Goal: Task Accomplishment & Management: Use online tool/utility

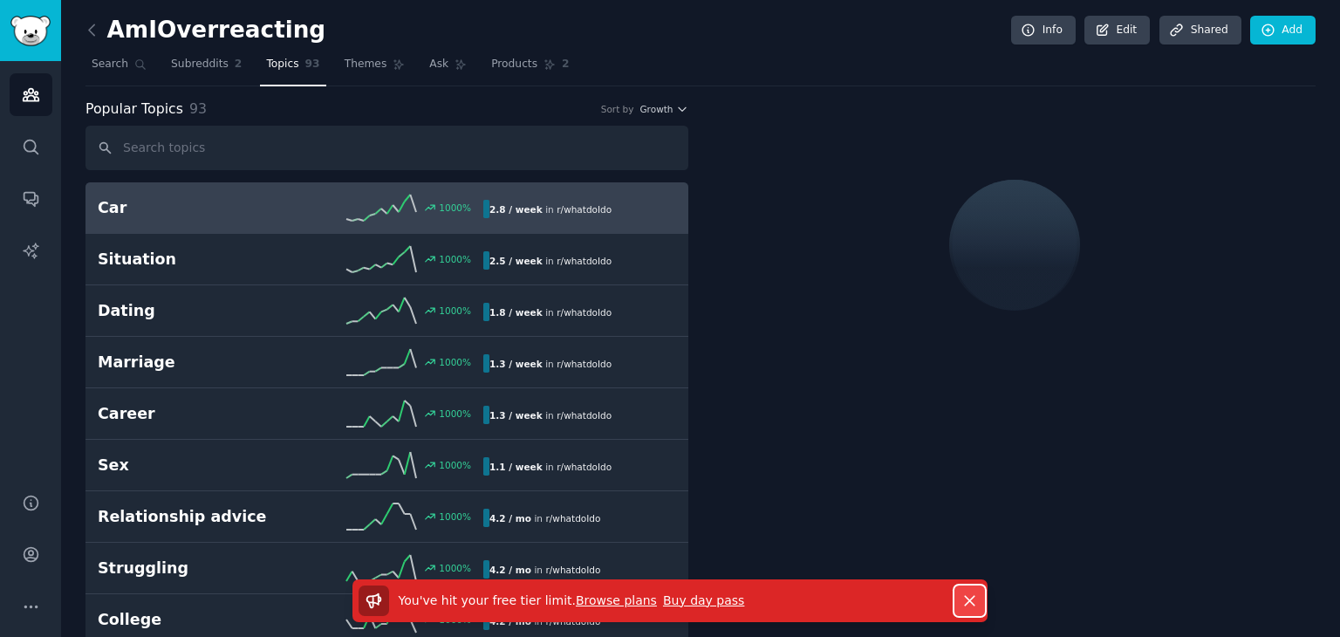
click at [961, 592] on icon "button" at bounding box center [970, 601] width 18 height 18
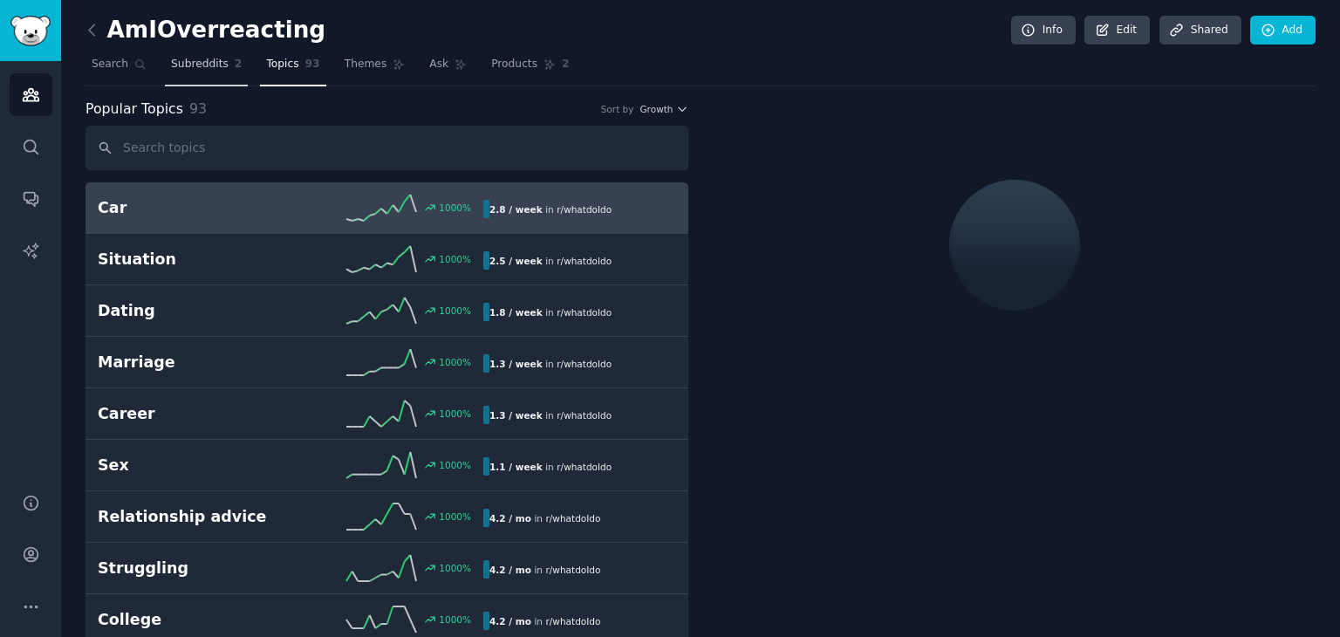
click at [166, 74] on link "Subreddits 2" at bounding box center [206, 69] width 83 height 36
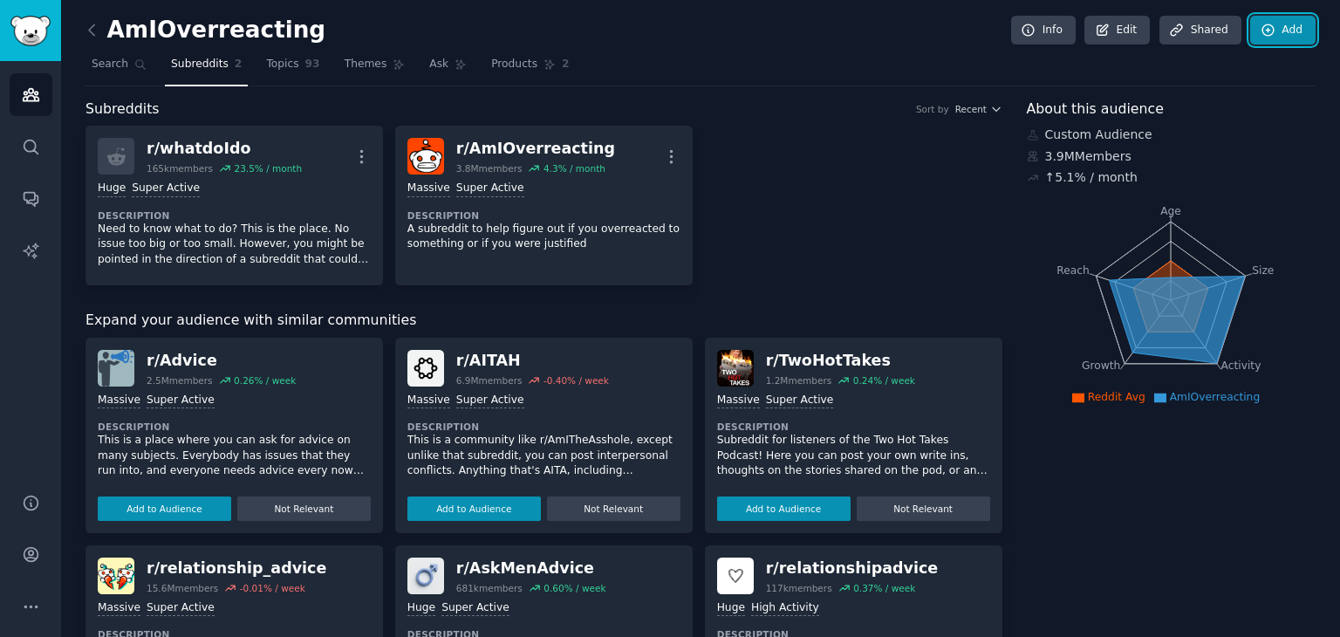
click at [1302, 36] on link "Add" at bounding box center [1282, 31] width 65 height 30
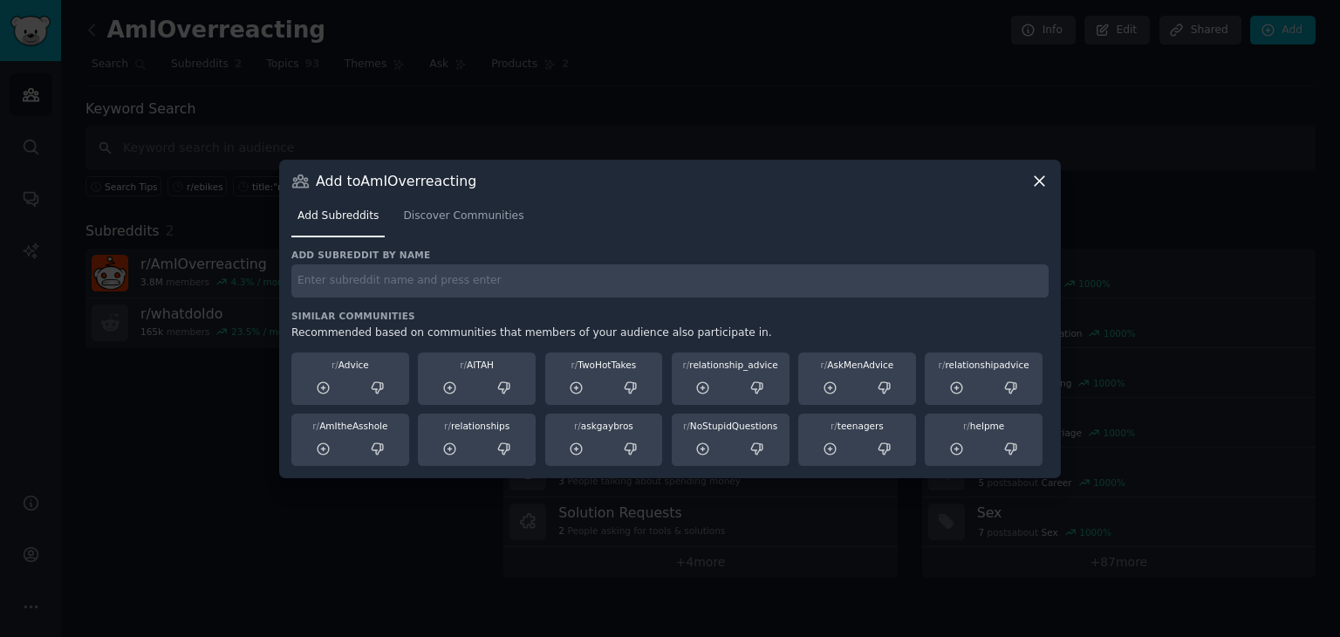
click at [635, 278] on input "text" at bounding box center [669, 281] width 757 height 34
type input "buy"
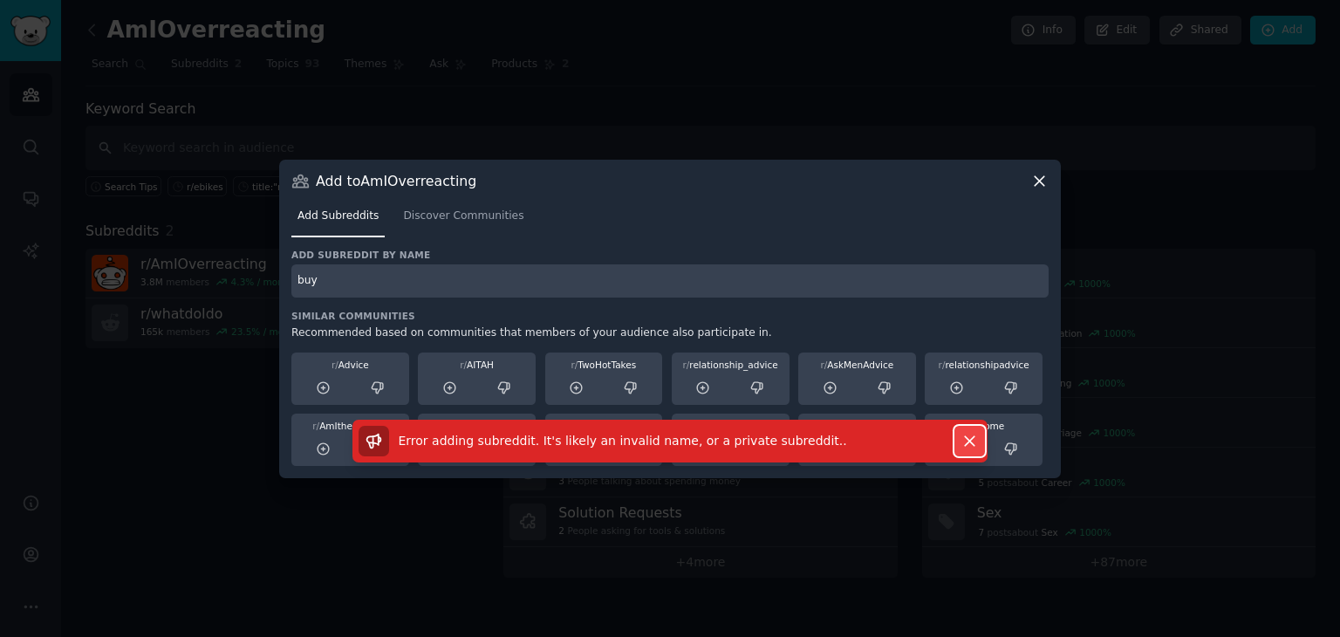
click at [970, 427] on button "Dismiss" at bounding box center [970, 441] width 31 height 31
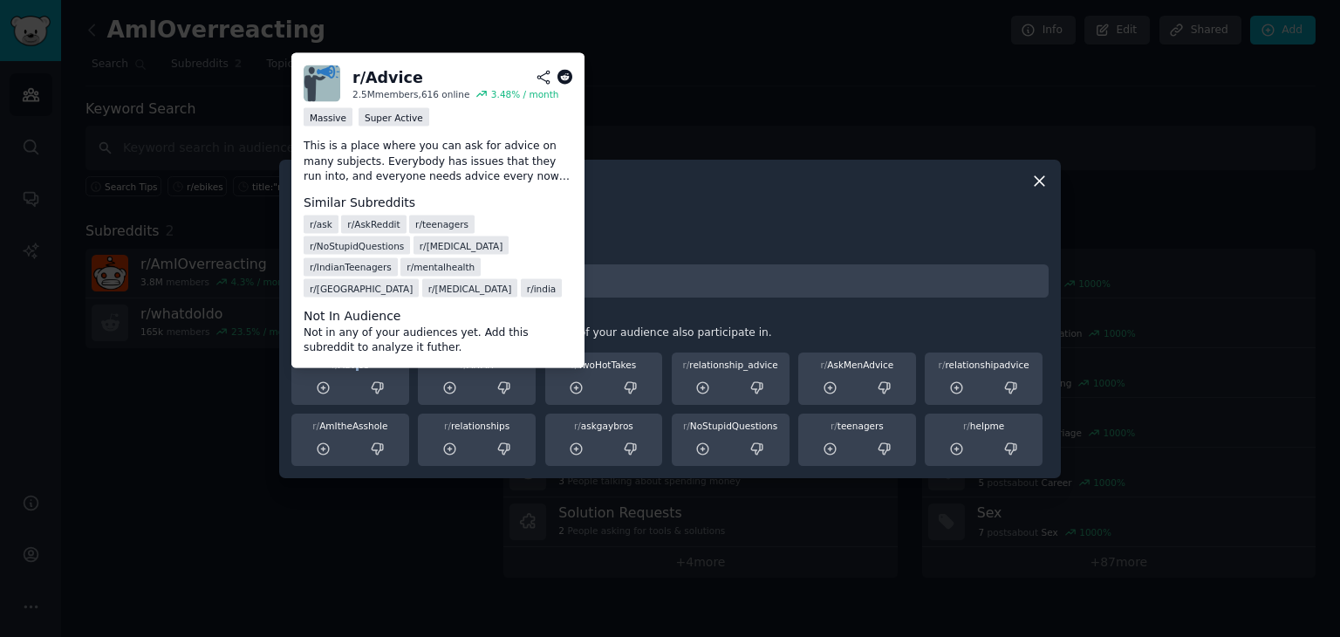
click at [360, 363] on div "r/ Advice" at bounding box center [351, 365] width 106 height 12
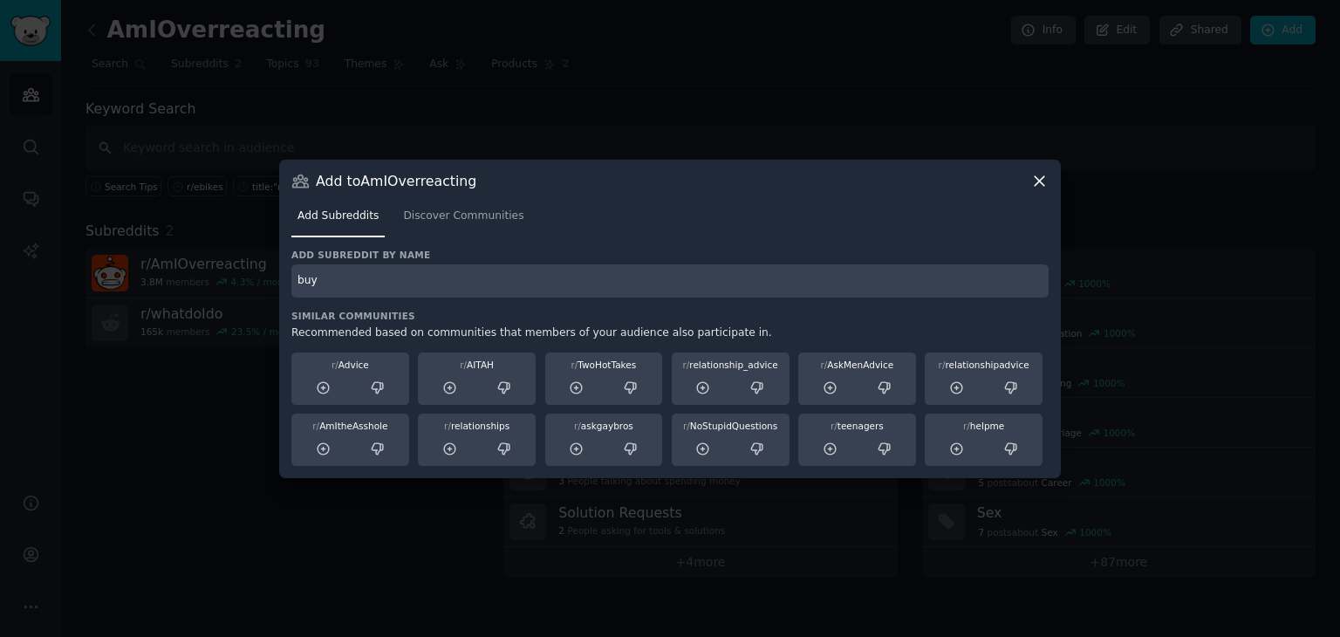
click at [858, 252] on h3 "Add subreddit by name" at bounding box center [669, 255] width 757 height 12
click at [462, 228] on link "Discover Communities" at bounding box center [463, 220] width 133 height 36
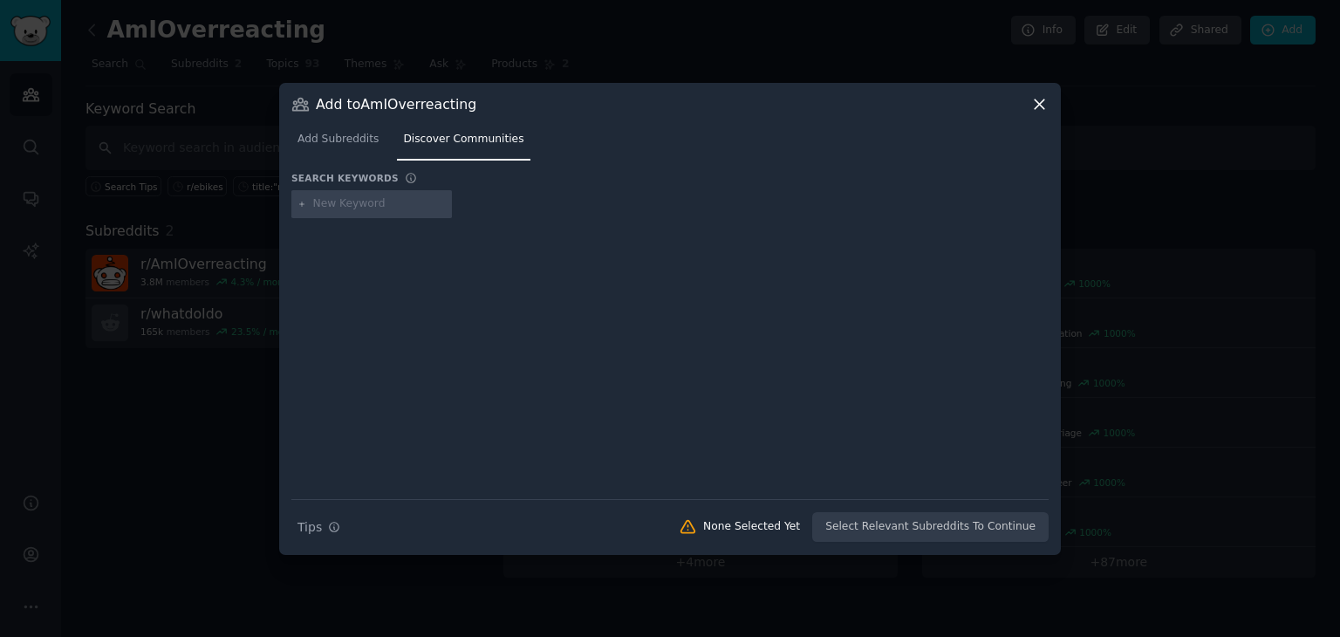
click at [356, 200] on input "text" at bounding box center [379, 204] width 133 height 16
type input "buy"
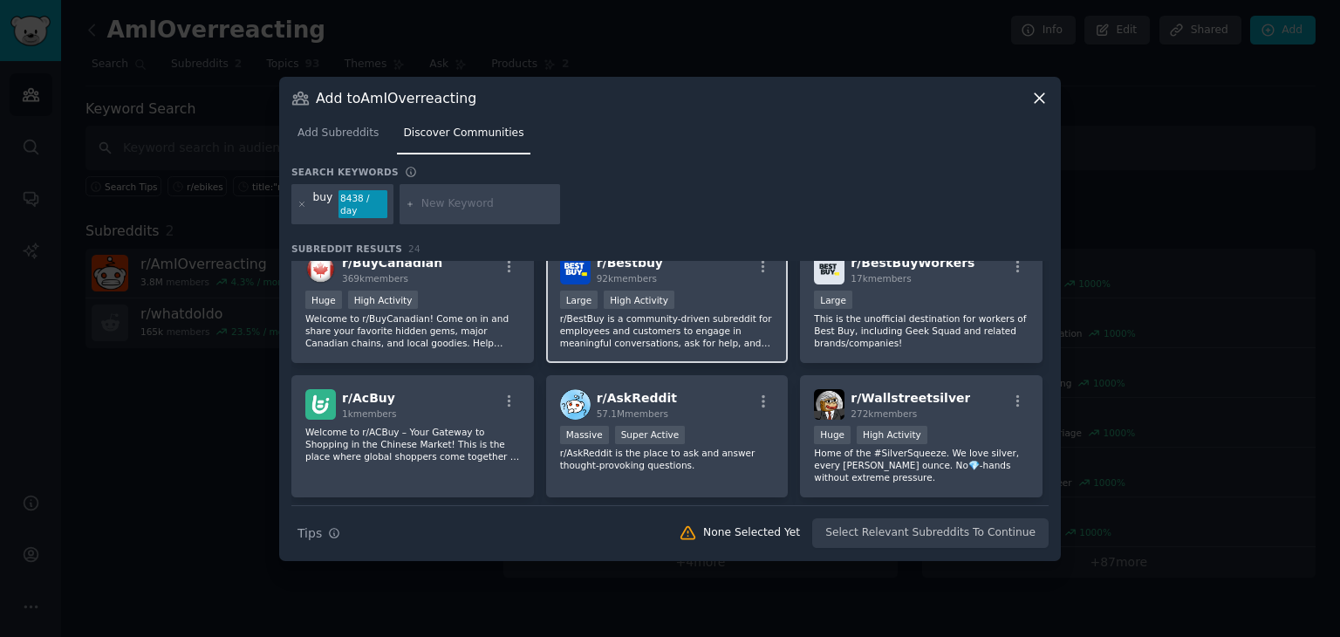
scroll to position [175, 0]
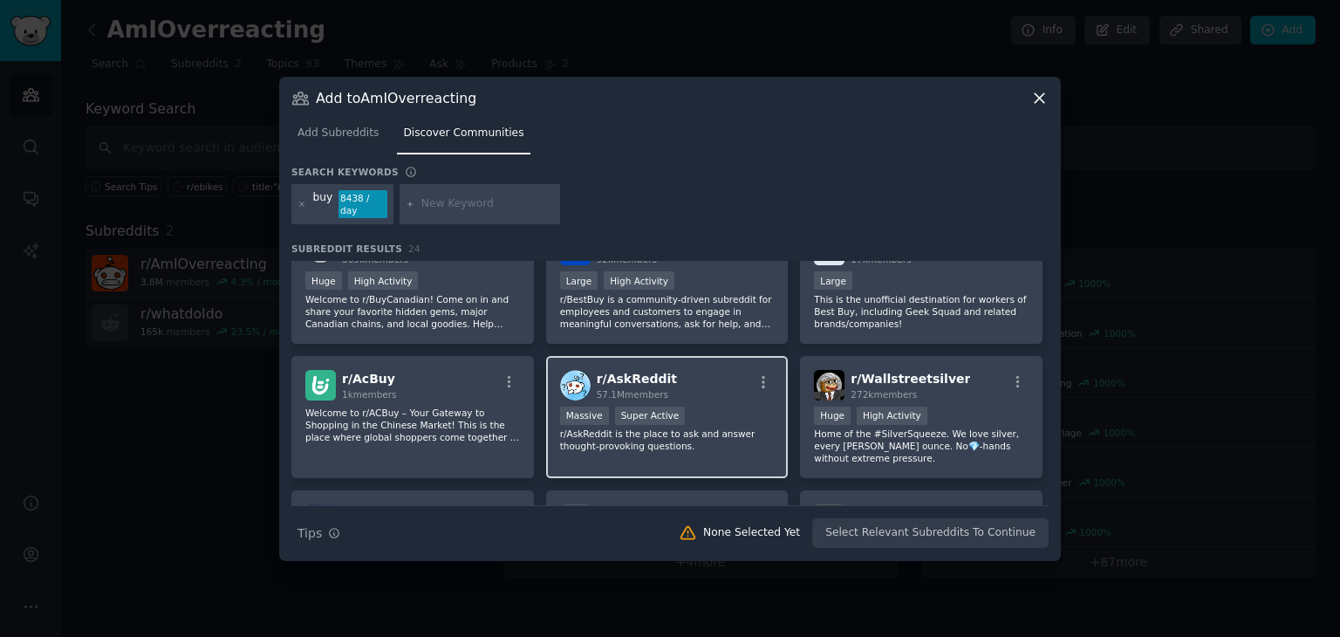
click at [607, 372] on span "r/ AskReddit" at bounding box center [637, 379] width 80 height 14
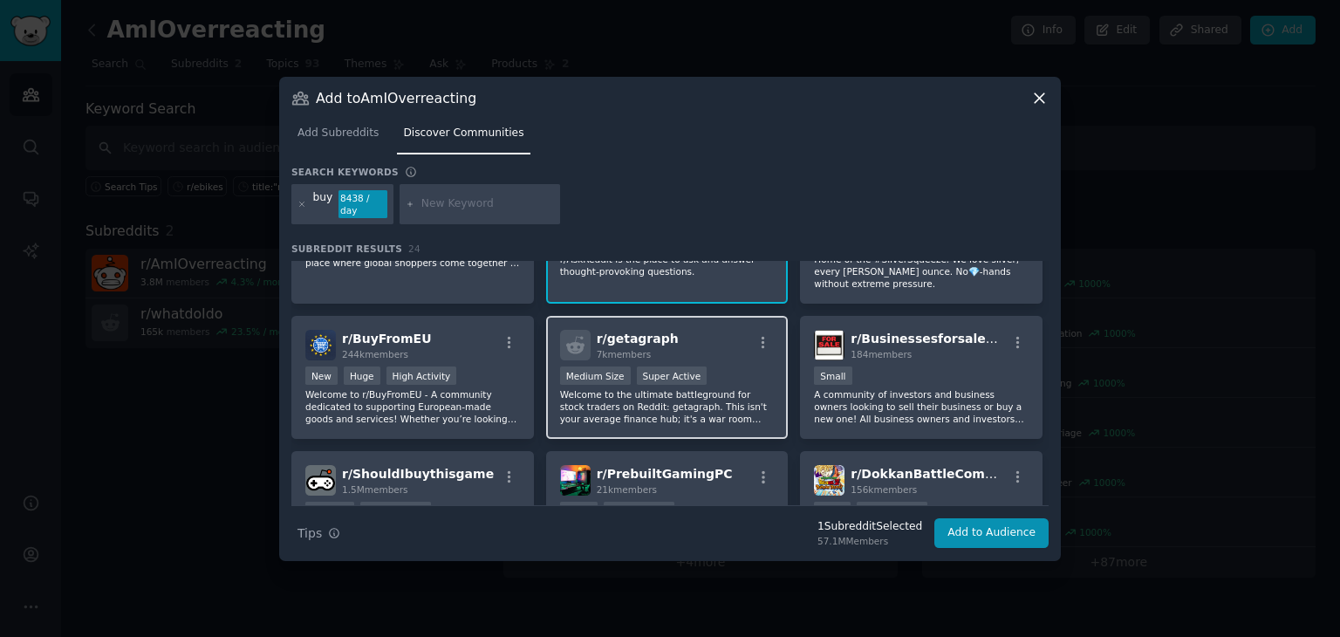
scroll to position [262, 0]
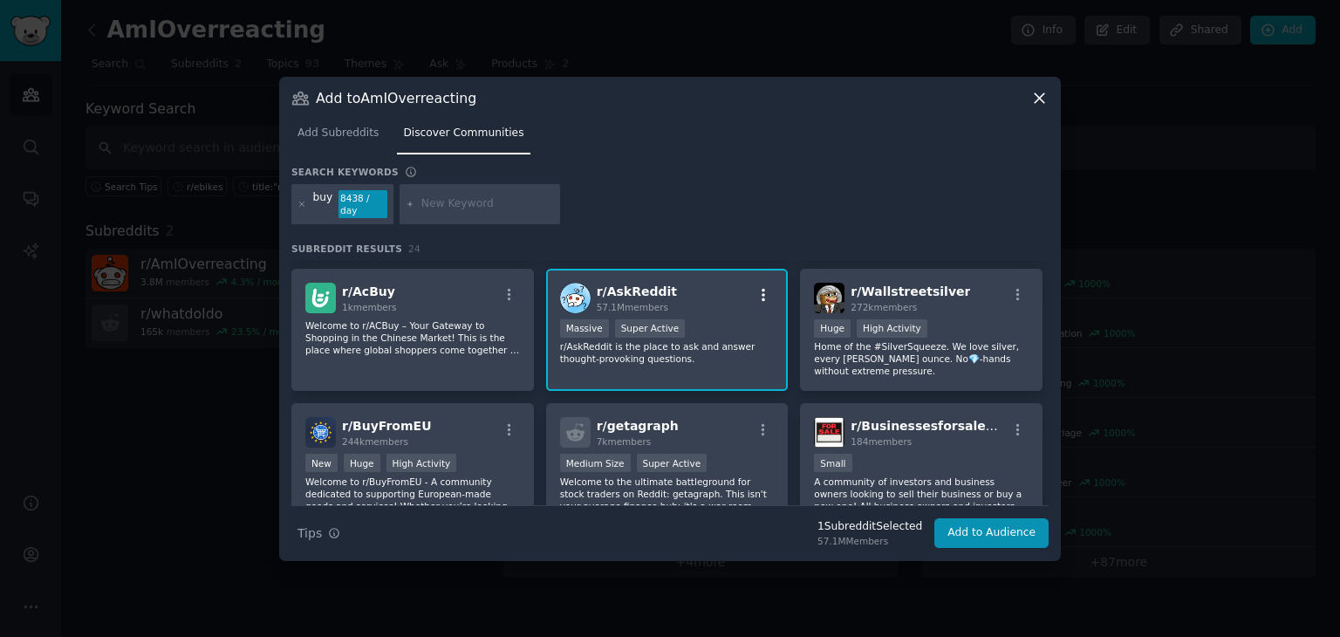
click at [768, 290] on icon "button" at bounding box center [764, 295] width 16 height 16
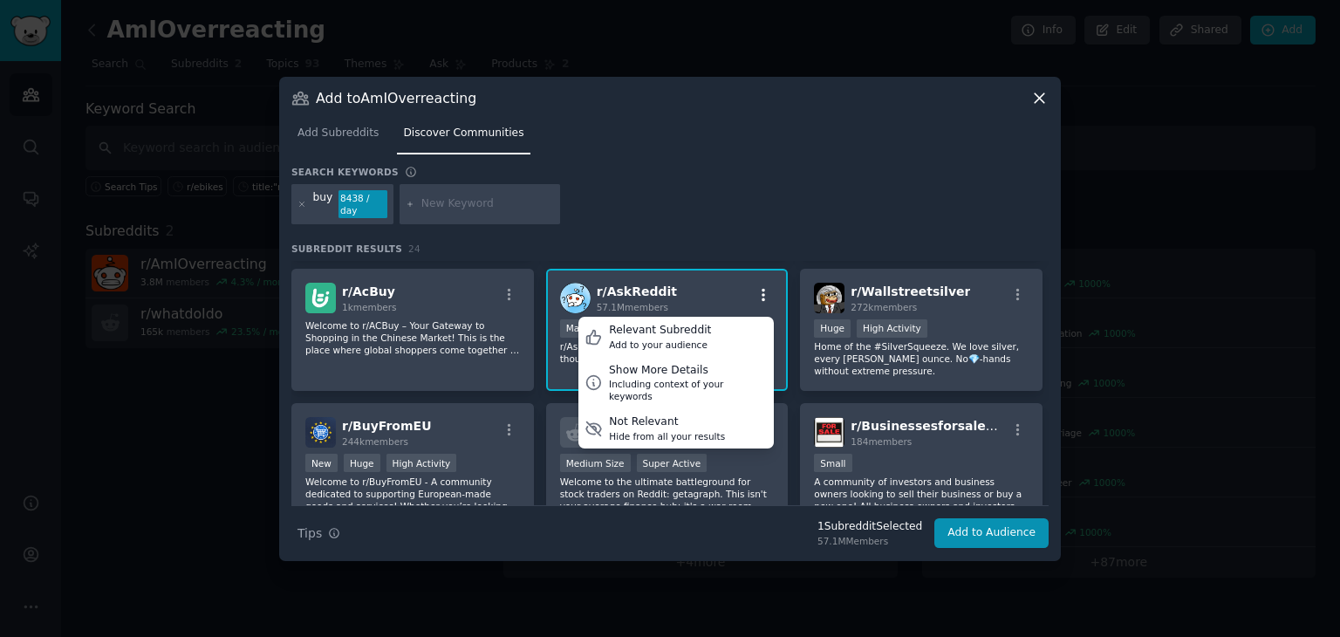
click at [768, 290] on icon "button" at bounding box center [764, 295] width 16 height 16
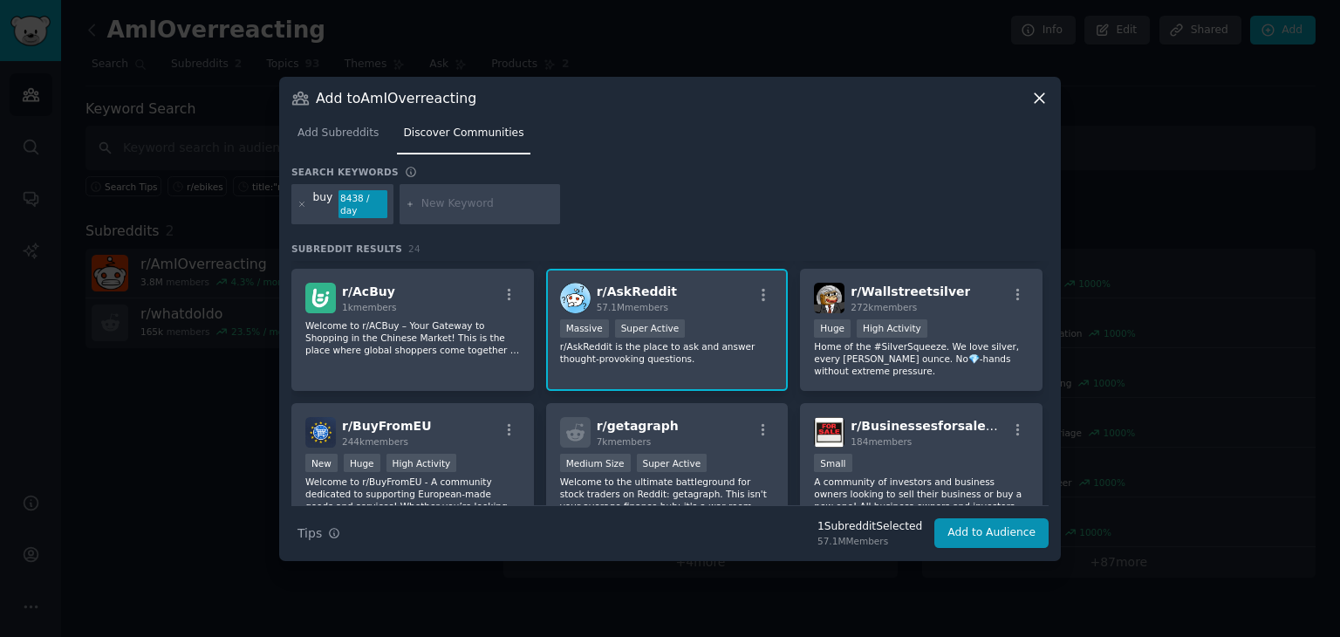
drag, startPoint x: 681, startPoint y: 294, endPoint x: 593, endPoint y: 281, distance: 88.2
click at [593, 283] on div "r/ AskReddit 57.1M members" at bounding box center [667, 298] width 215 height 31
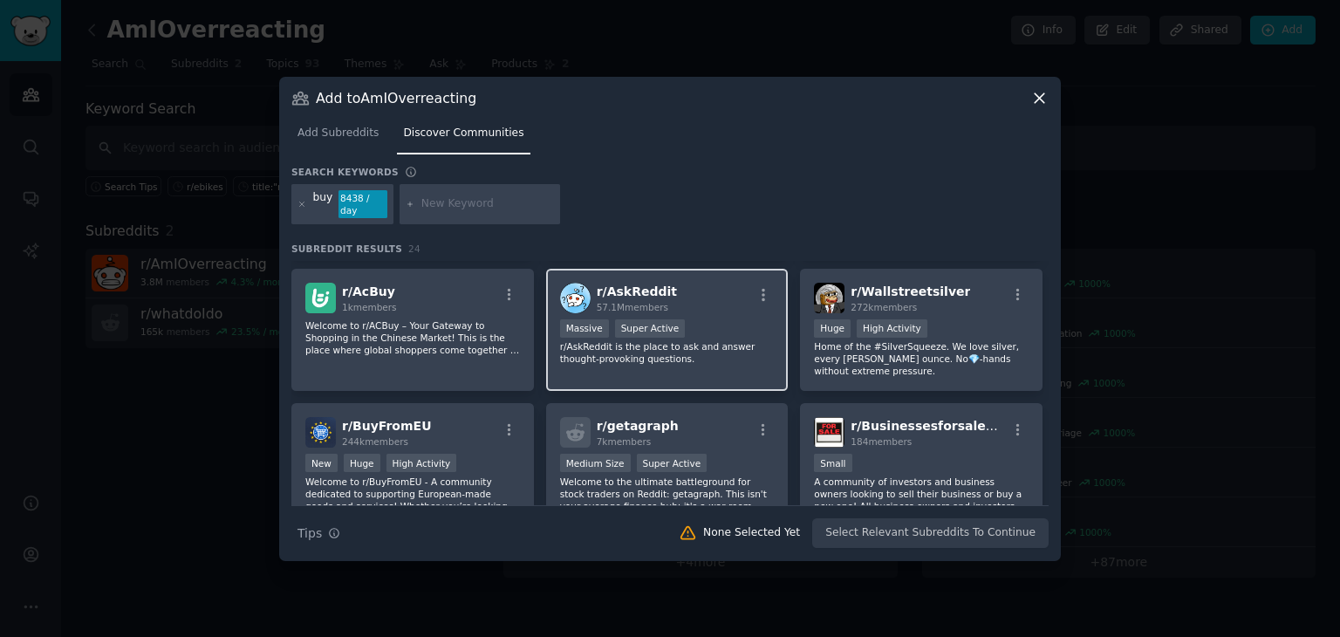
copy h2 "r/ AskReddit 57.1M members"
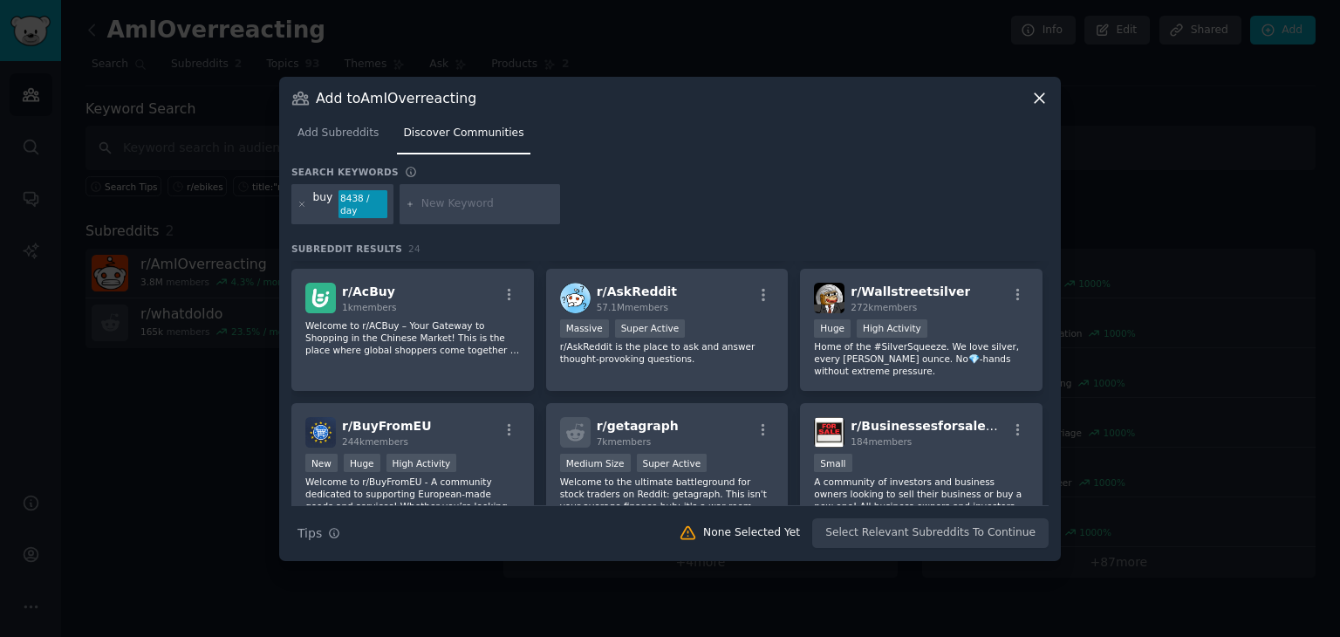
click at [1034, 105] on icon at bounding box center [1040, 98] width 18 height 18
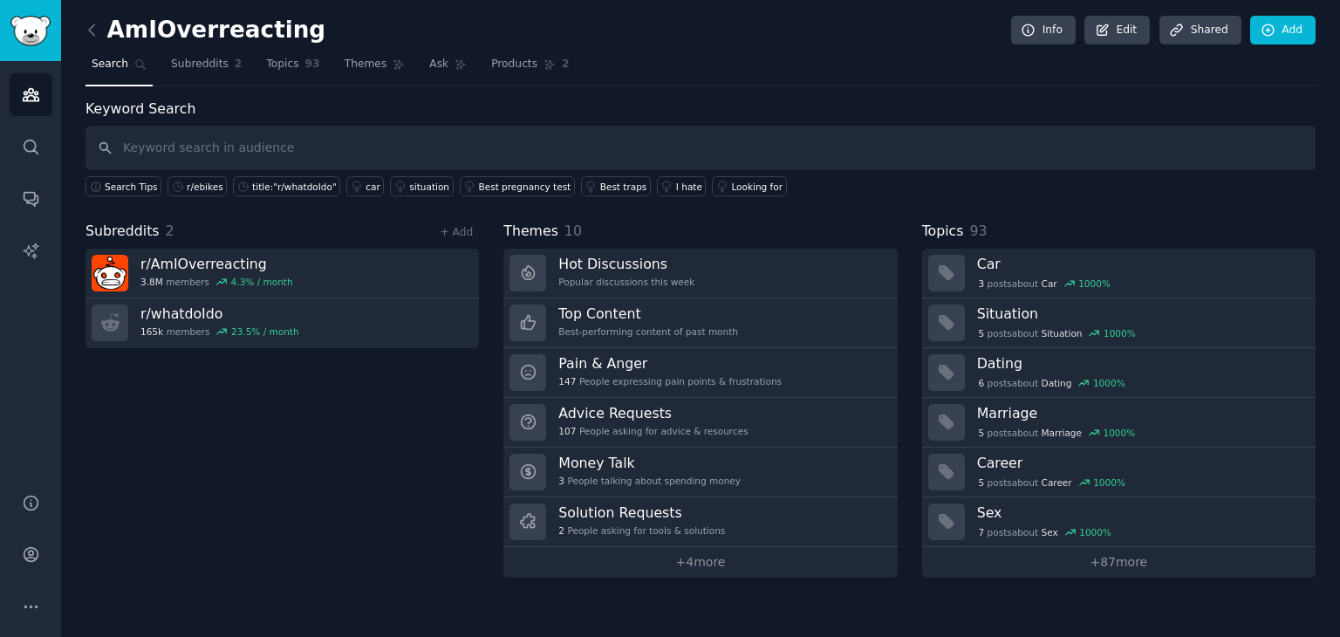
click at [187, 60] on span "Subreddits" at bounding box center [200, 65] width 58 height 16
